Goal: Navigation & Orientation: Find specific page/section

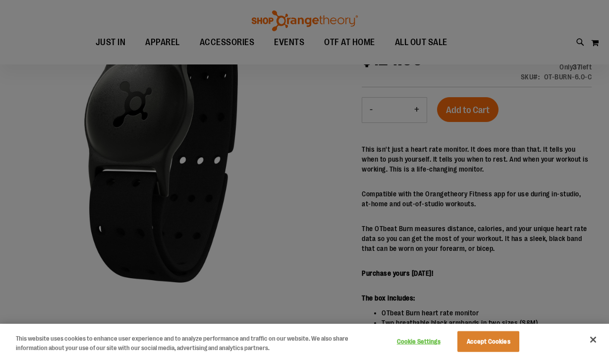
scroll to position [38, 0]
click at [593, 340] on button "Close" at bounding box center [593, 339] width 22 height 22
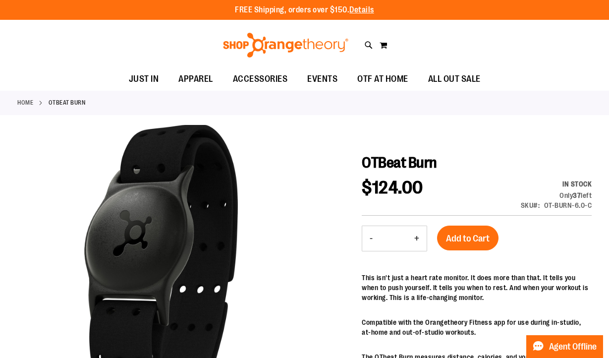
scroll to position [0, 0]
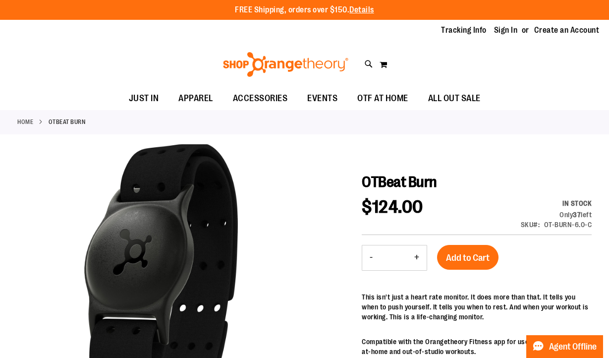
click at [372, 184] on span "OTBeat Burn" at bounding box center [399, 181] width 75 height 17
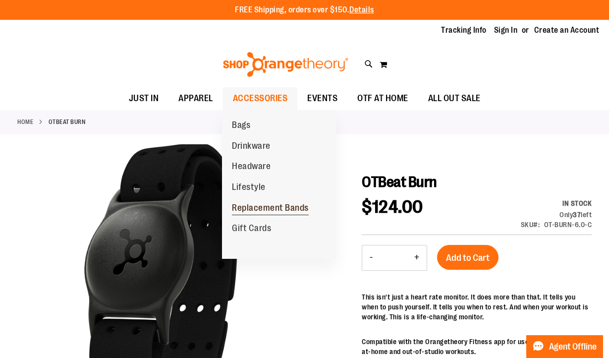
click at [261, 204] on span "Replacement Bands" at bounding box center [270, 209] width 77 height 12
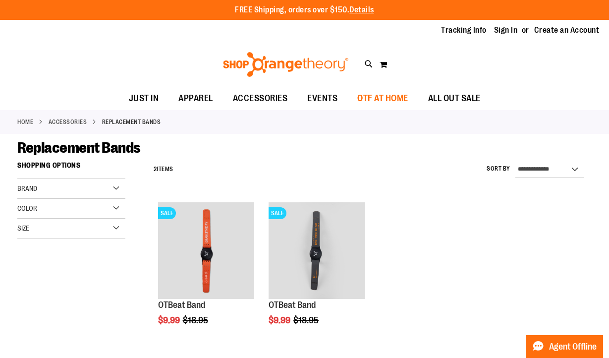
click at [375, 94] on span "OTF AT HOME" at bounding box center [382, 98] width 51 height 22
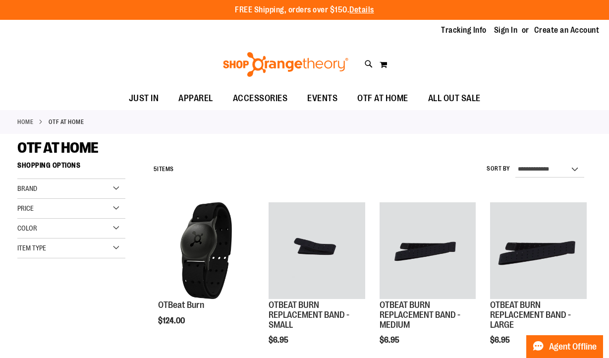
click at [313, 144] on div "OTF AT HOME" at bounding box center [304, 148] width 574 height 18
click at [343, 145] on div "OTF AT HOME" at bounding box center [304, 148] width 574 height 18
click at [315, 126] on div "Home OTF AT HOME" at bounding box center [304, 122] width 609 height 24
